Goal: Entertainment & Leisure: Browse casually

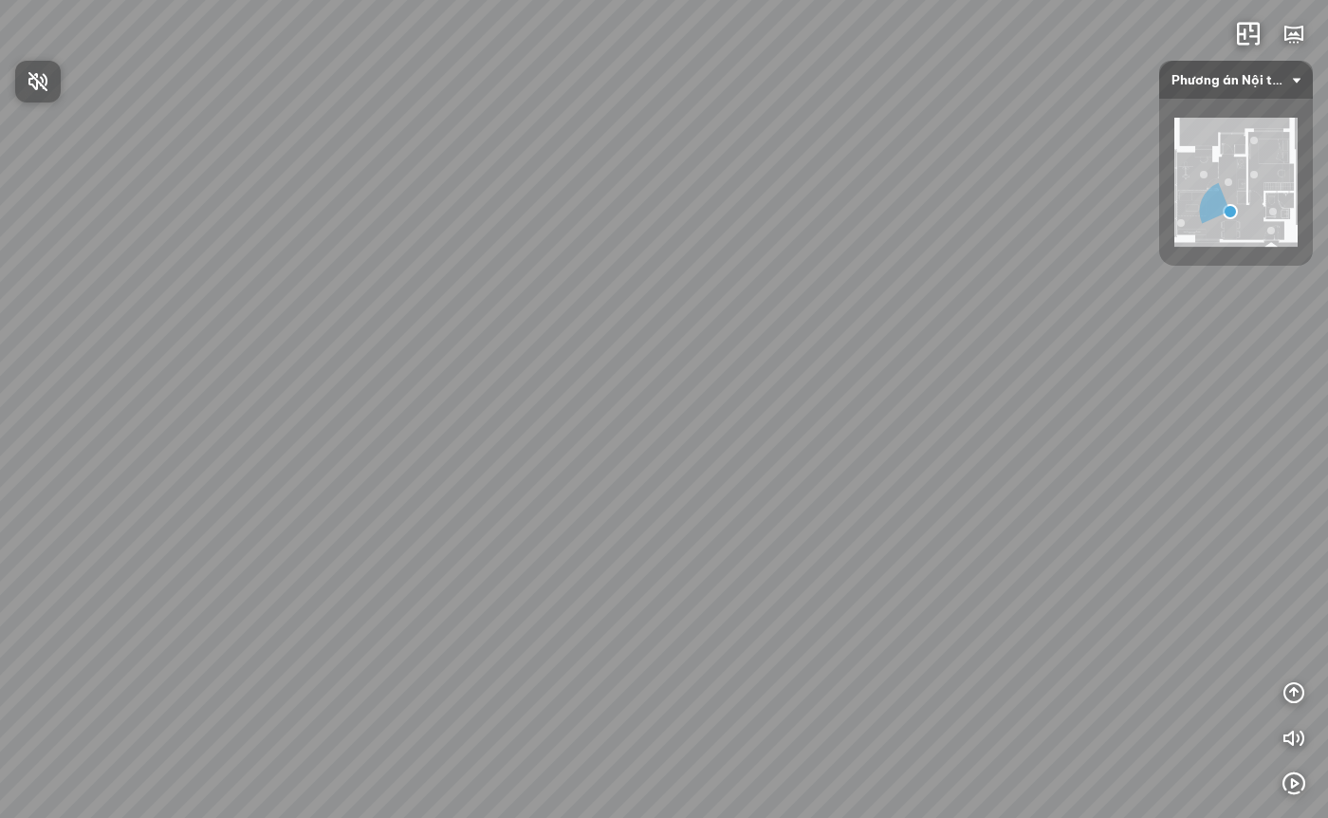
drag, startPoint x: 626, startPoint y: 306, endPoint x: 958, endPoint y: 264, distance: 334.7
click at [957, 266] on div at bounding box center [664, 409] width 1328 height 818
